Goal: Task Accomplishment & Management: Use online tool/utility

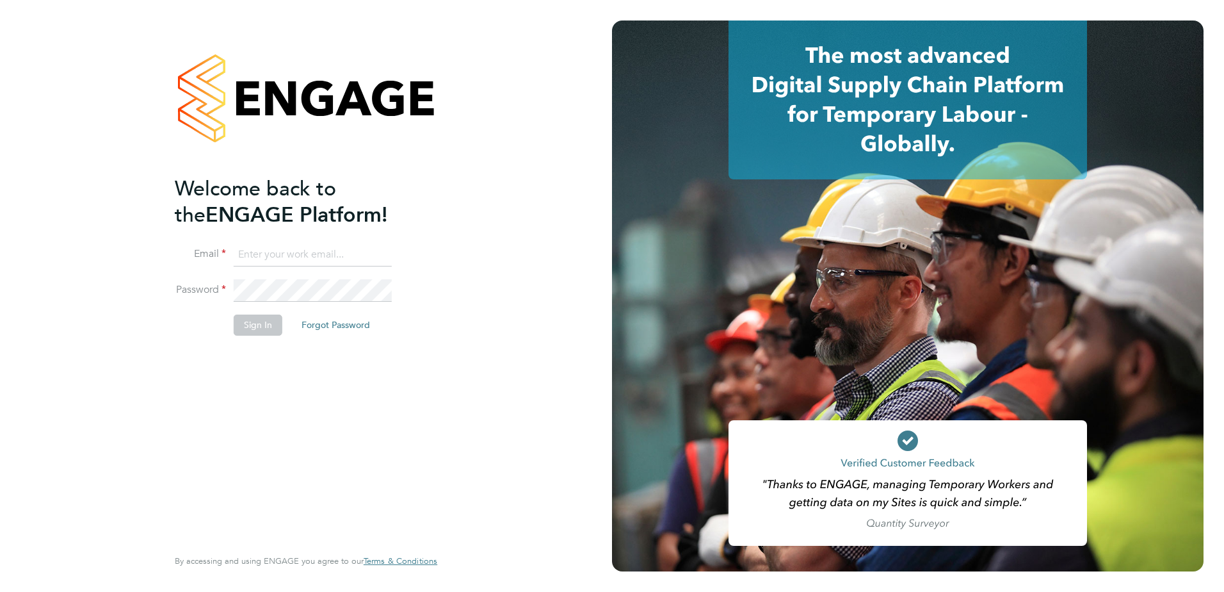
type input "[PERSON_NAME][EMAIL_ADDRESS][PERSON_NAME][DOMAIN_NAME]"
click at [238, 330] on button "Sign In" at bounding box center [258, 324] width 49 height 20
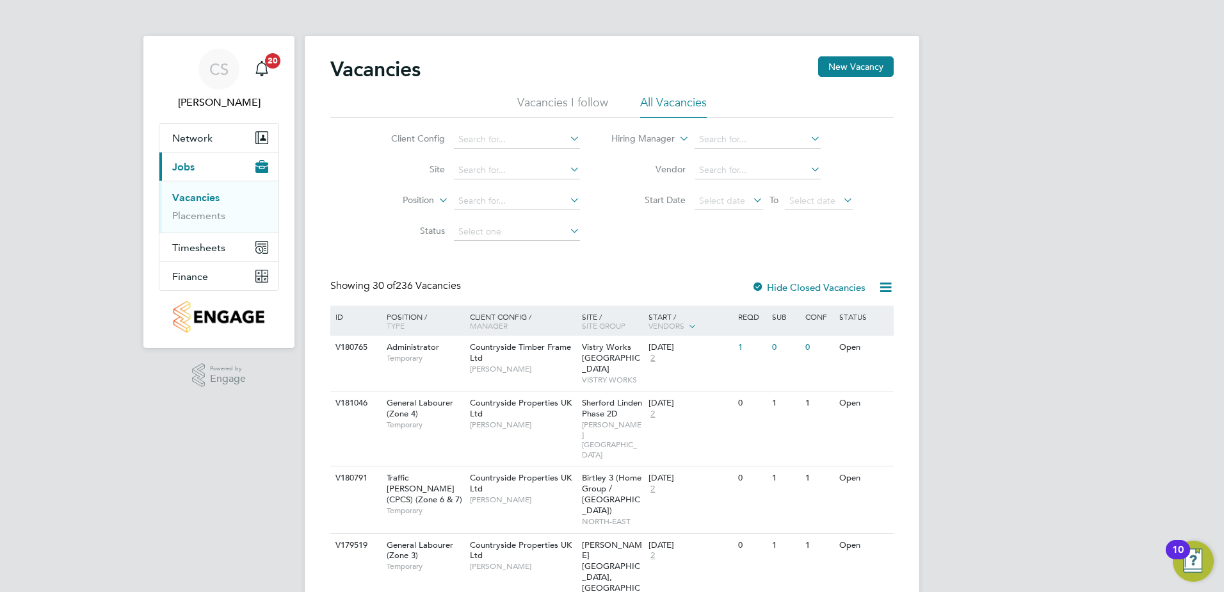
click at [149, 196] on app-nav-sections-wrapper "CS Carl Stephenson Notifications 20 Applications: Network Team Members Sites Wo…" at bounding box center [218, 192] width 151 height 312
click at [555, 110] on li "Vacancies I follow" at bounding box center [562, 106] width 91 height 23
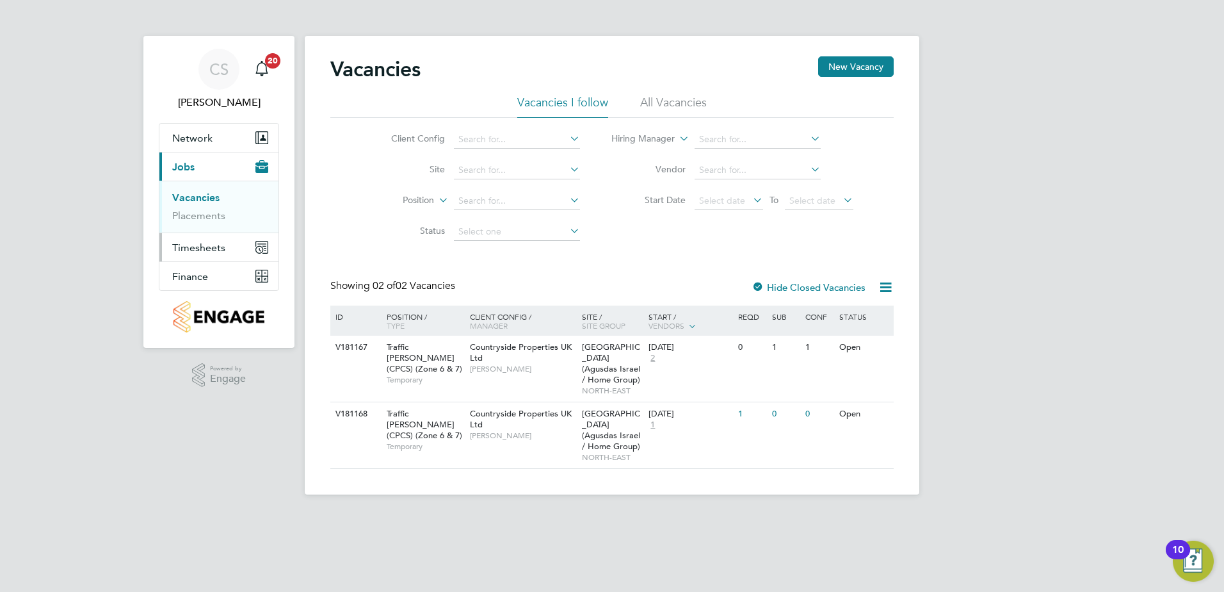
click at [203, 241] on span "Timesheets" at bounding box center [198, 247] width 53 height 12
click at [206, 224] on link "Timesheets" at bounding box center [198, 226] width 53 height 12
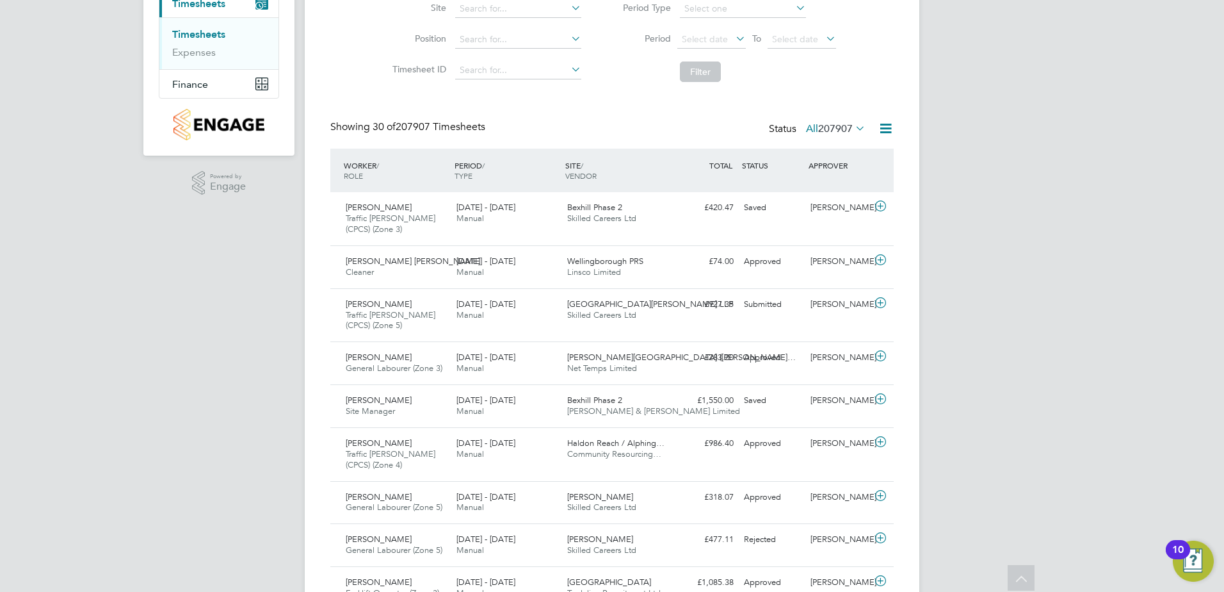
drag, startPoint x: 331, startPoint y: 124, endPoint x: 483, endPoint y: 124, distance: 151.8
click at [482, 124] on div "Showing 30 of 207907 Timesheets" at bounding box center [409, 126] width 158 height 13
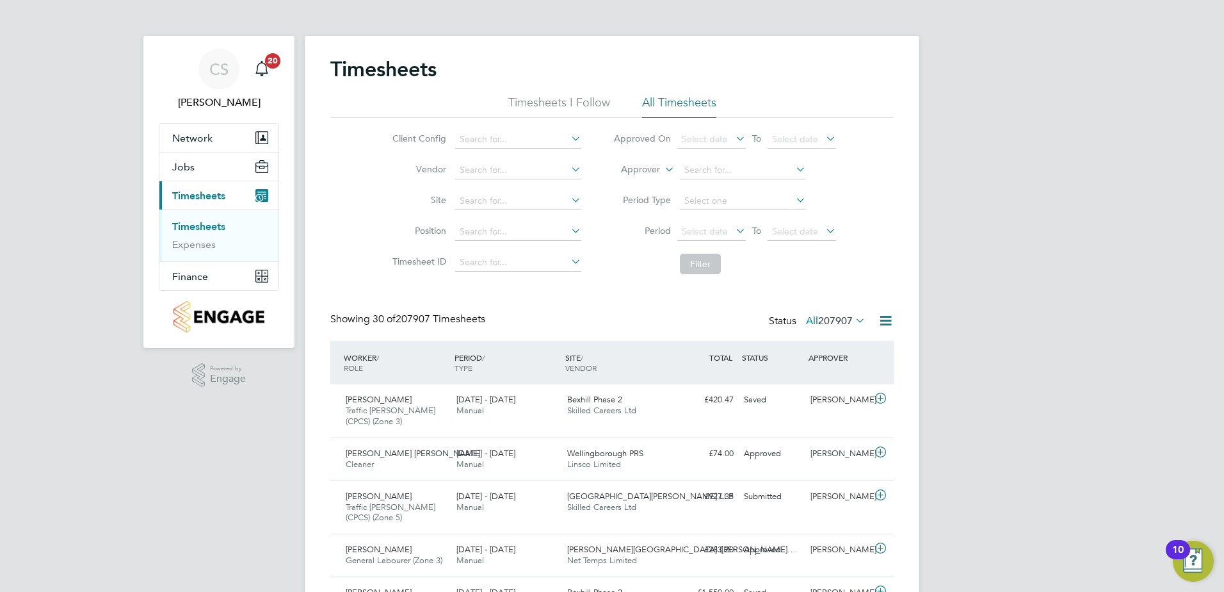
click at [489, 211] on li "Site" at bounding box center [485, 201] width 225 height 31
click at [483, 201] on input at bounding box center [518, 201] width 126 height 18
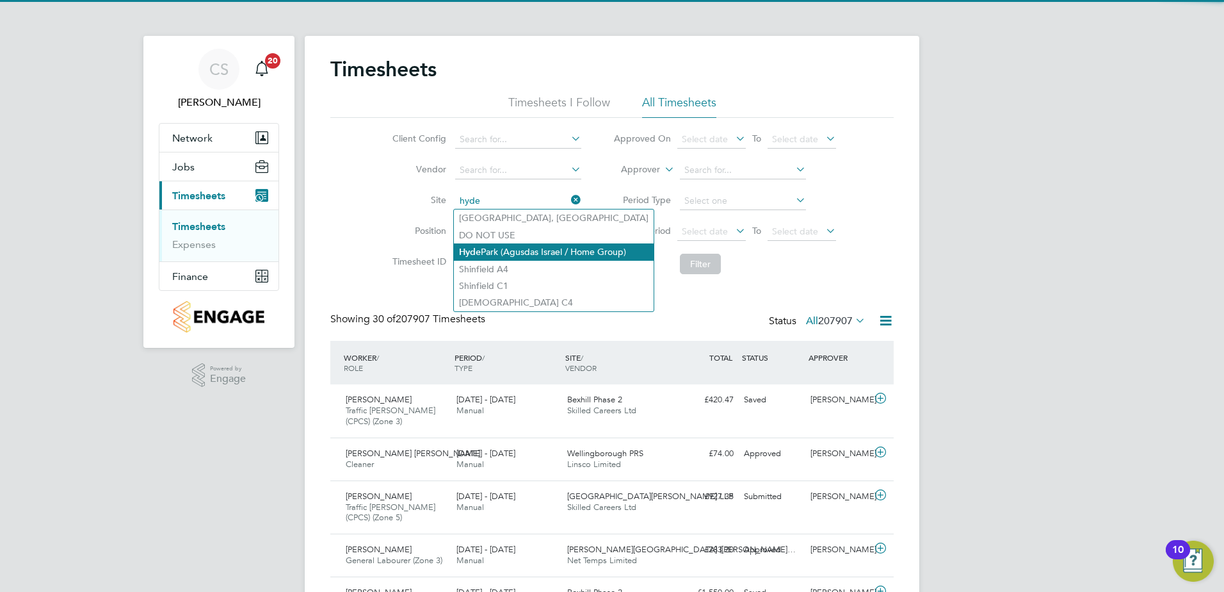
click at [505, 248] on li "Hyde Park (Agusdas Israel / Home Group)" at bounding box center [554, 251] width 200 height 17
type input "Hyde Park (Agusdas Israel / Home Group)"
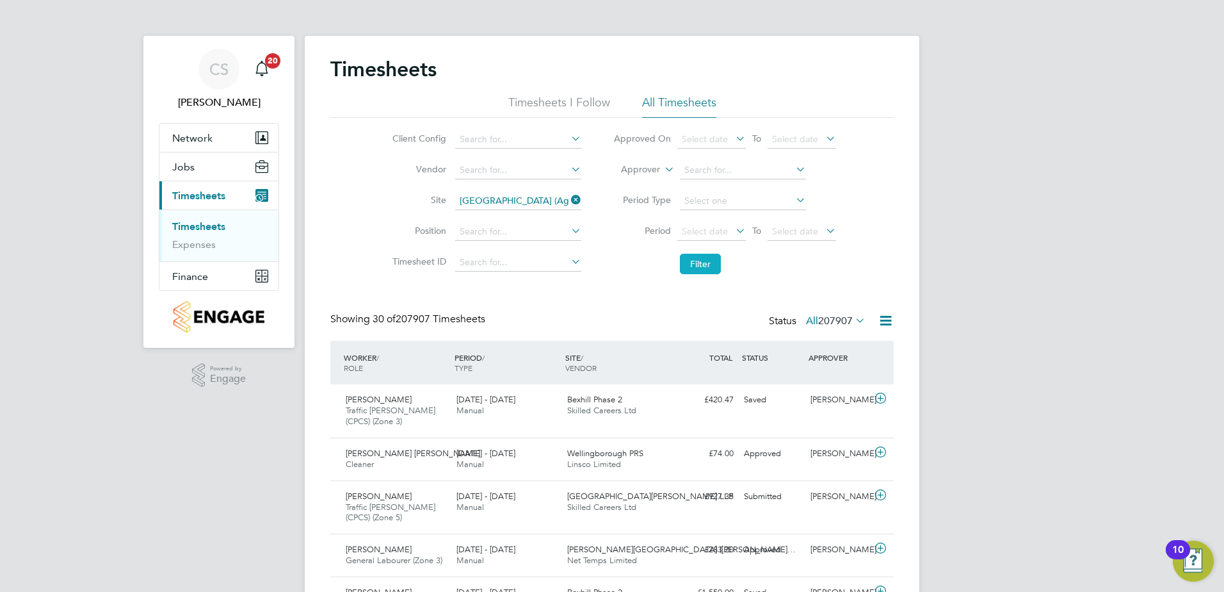
click at [692, 263] on button "Filter" at bounding box center [700, 264] width 41 height 20
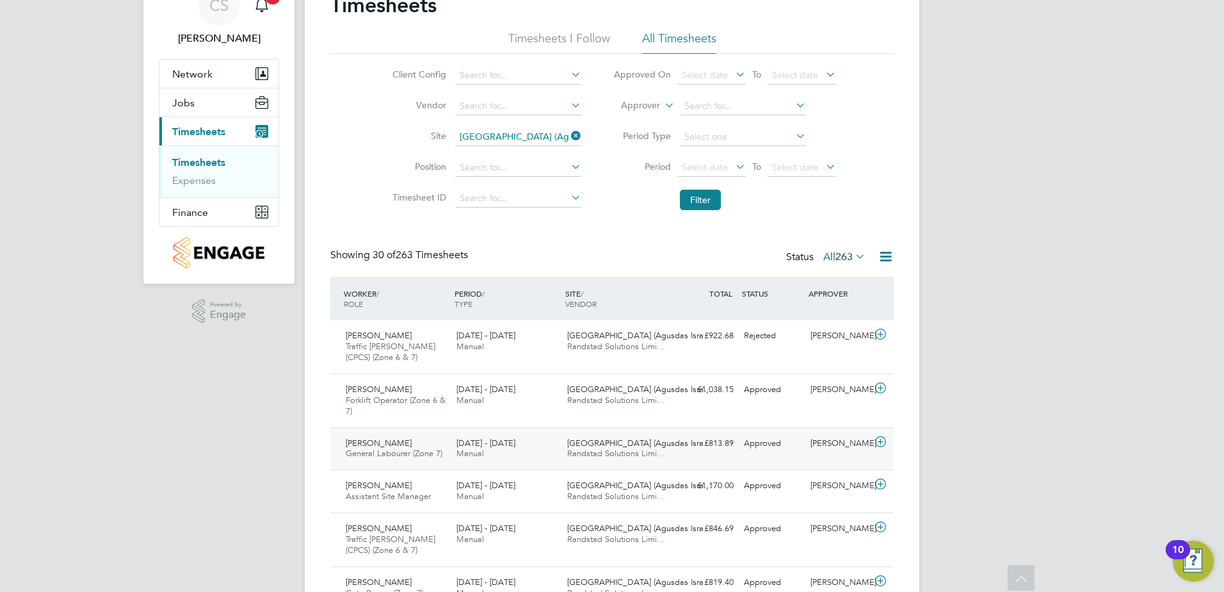
click at [540, 449] on div "15 - 21 Sep 2025 Manual" at bounding box center [506, 449] width 111 height 32
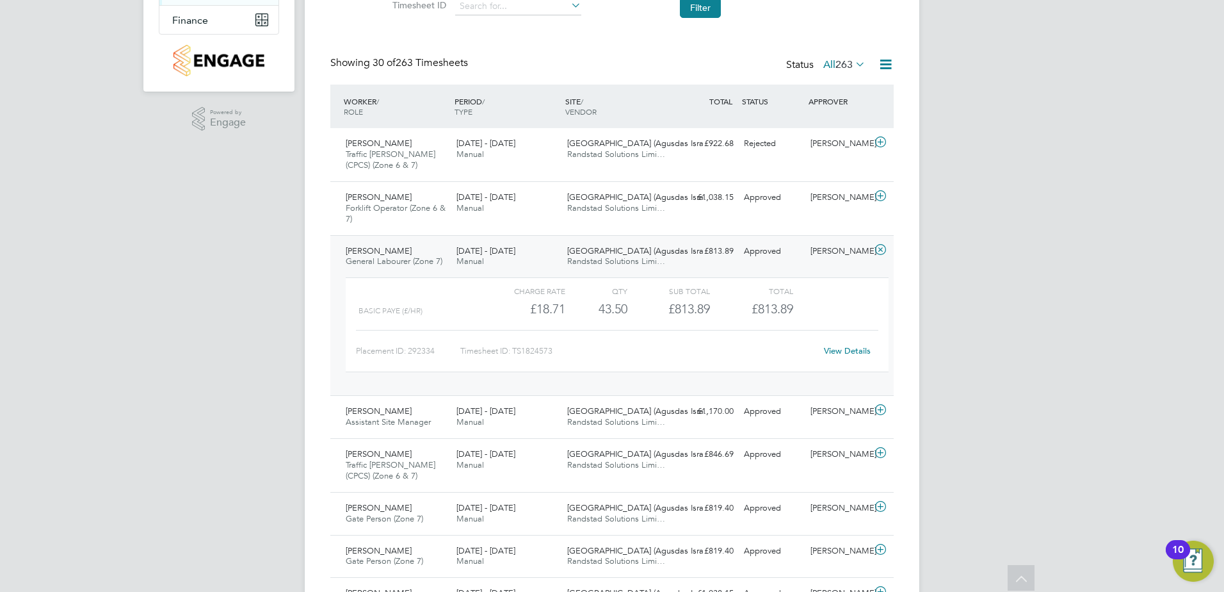
click at [576, 252] on span "Hyde Park (Agusdas Isra…" at bounding box center [639, 250] width 145 height 11
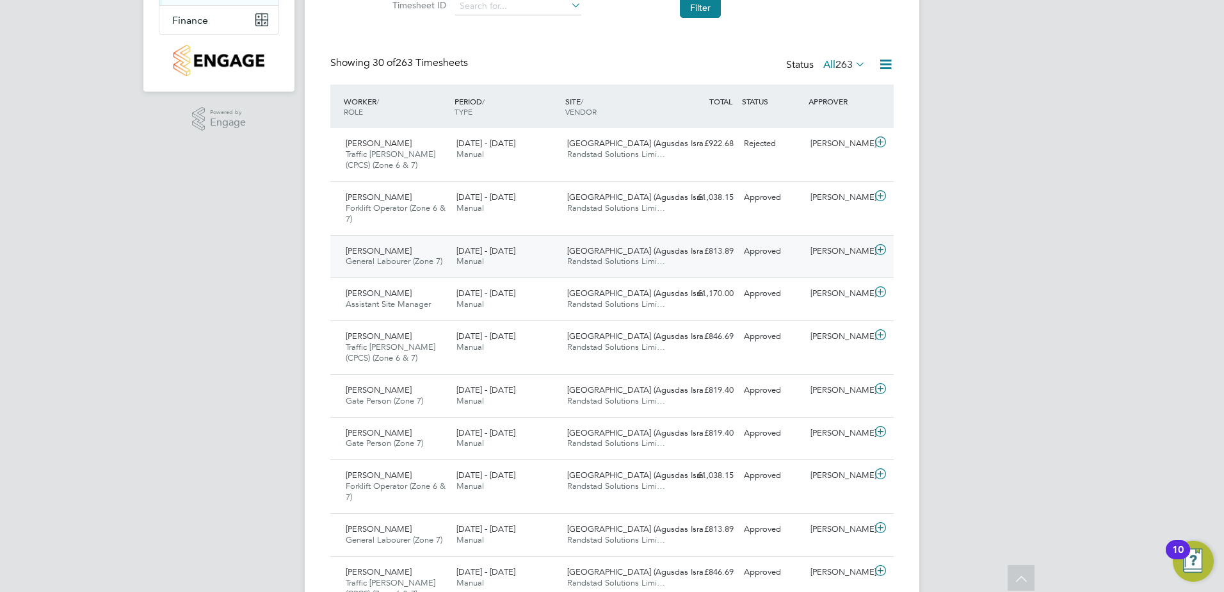
click at [583, 261] on span "Randstad Solutions Limi…" at bounding box center [616, 261] width 98 height 11
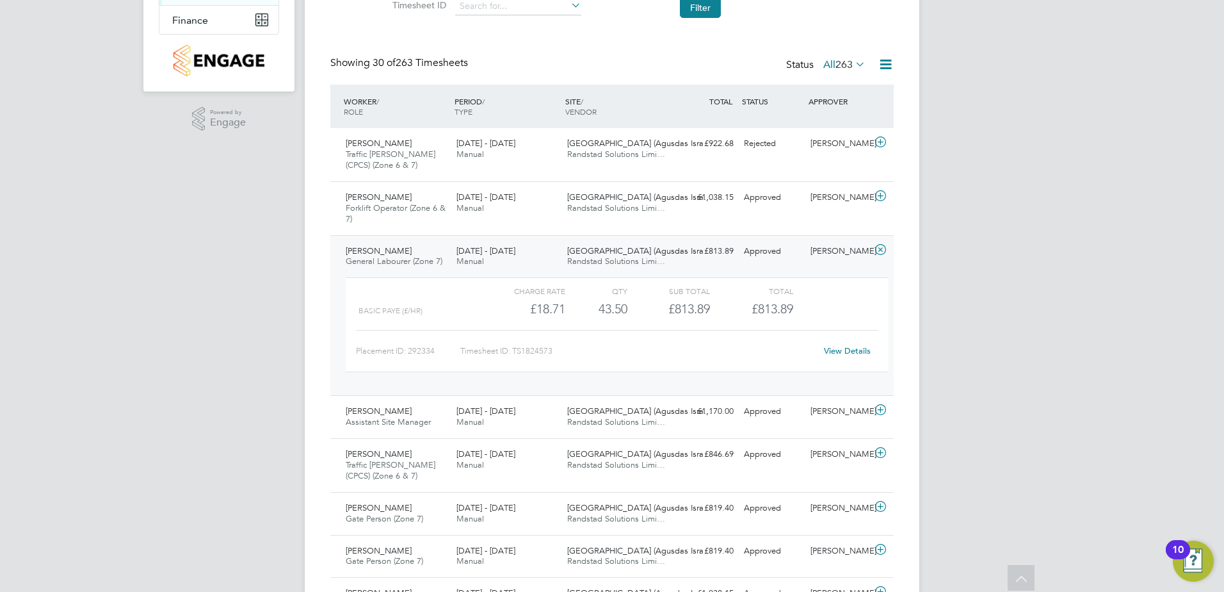
click at [639, 259] on span "Randstad Solutions Limi…" at bounding box center [616, 261] width 98 height 11
